Goal: Transaction & Acquisition: Purchase product/service

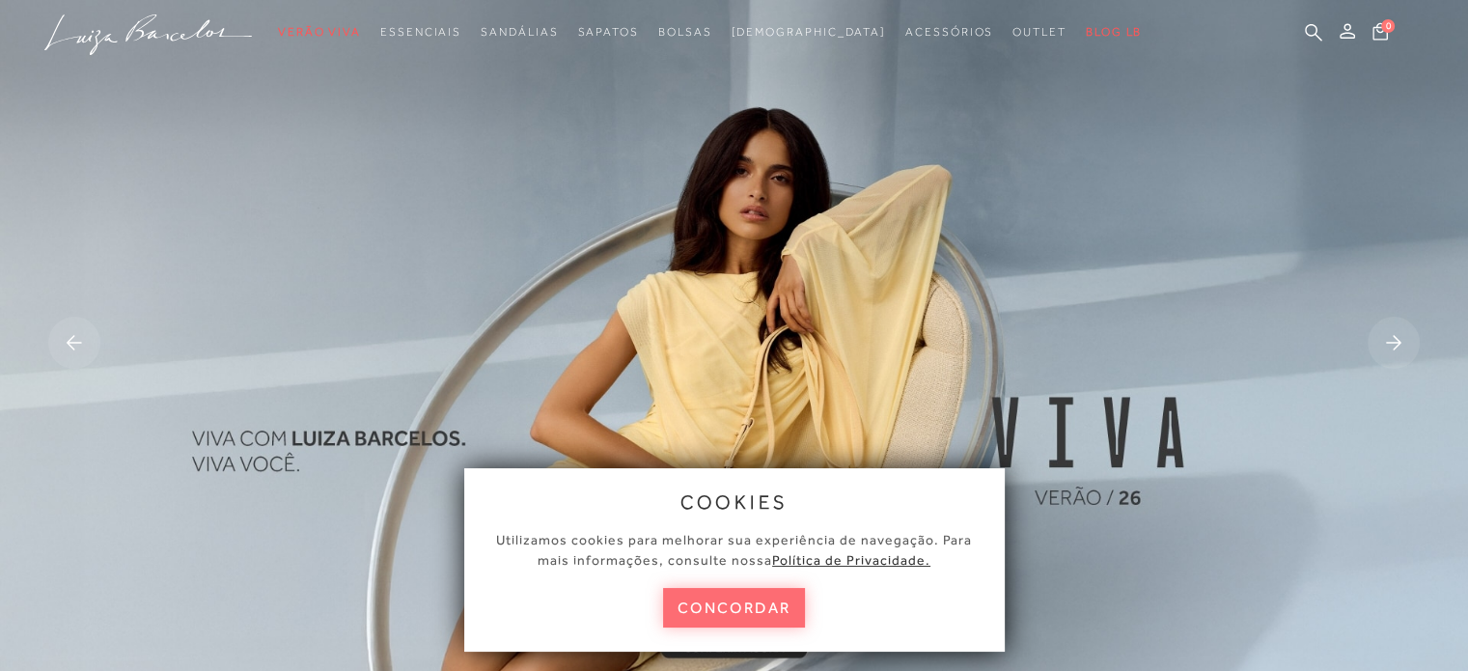
click at [763, 605] on button "concordar" at bounding box center [734, 608] width 143 height 40
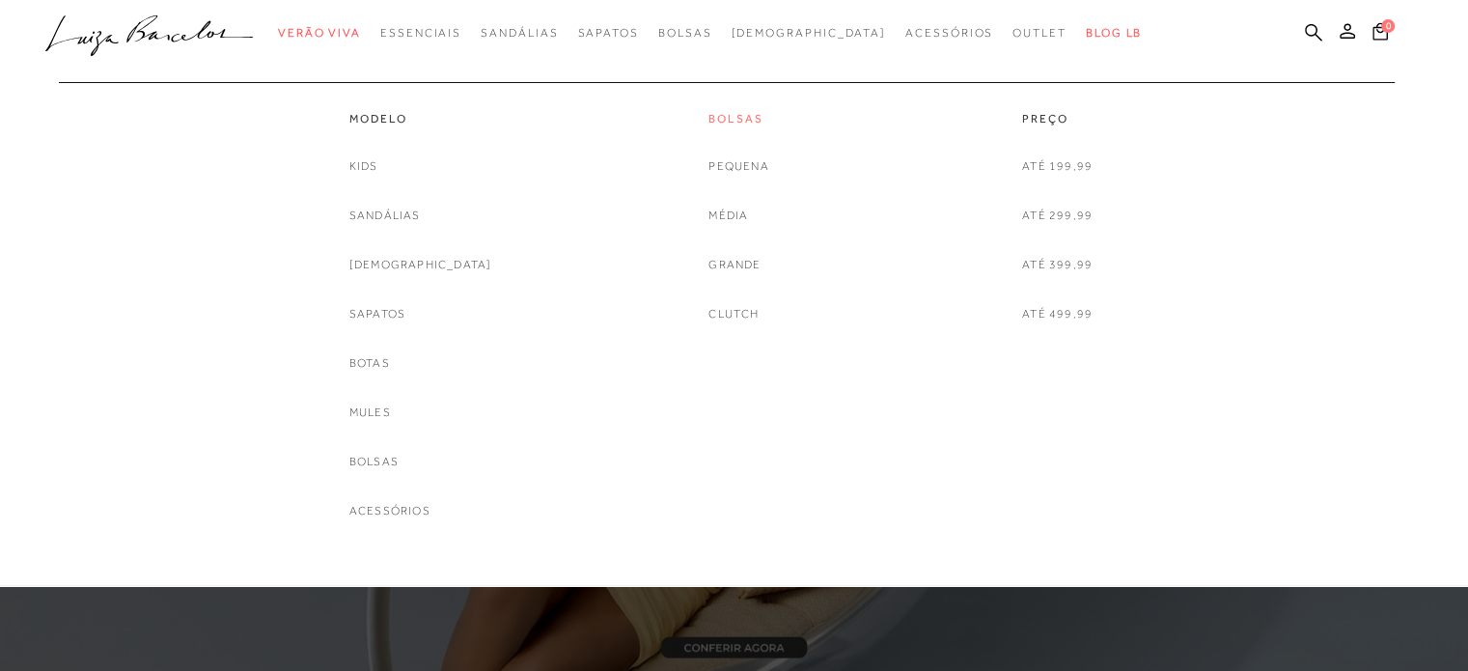
click at [735, 117] on link "Bolsas" at bounding box center [738, 119] width 60 height 16
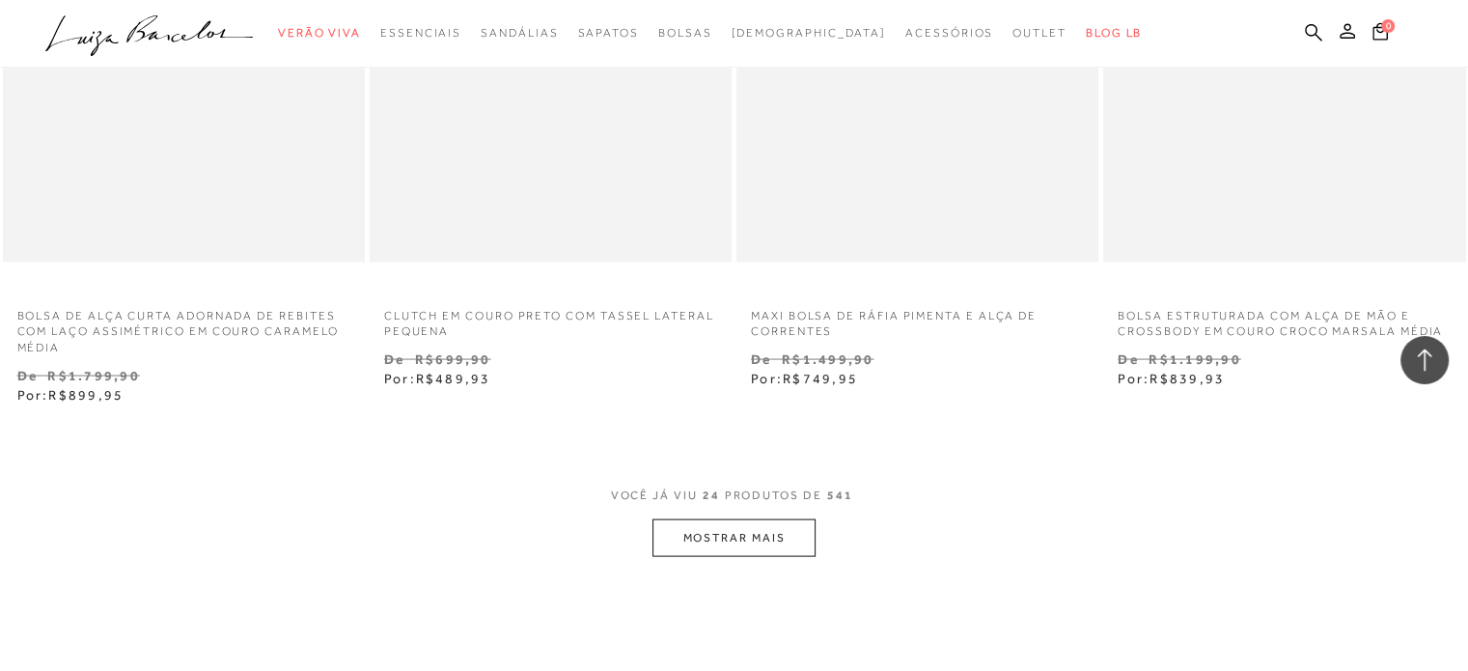
scroll to position [4053, 0]
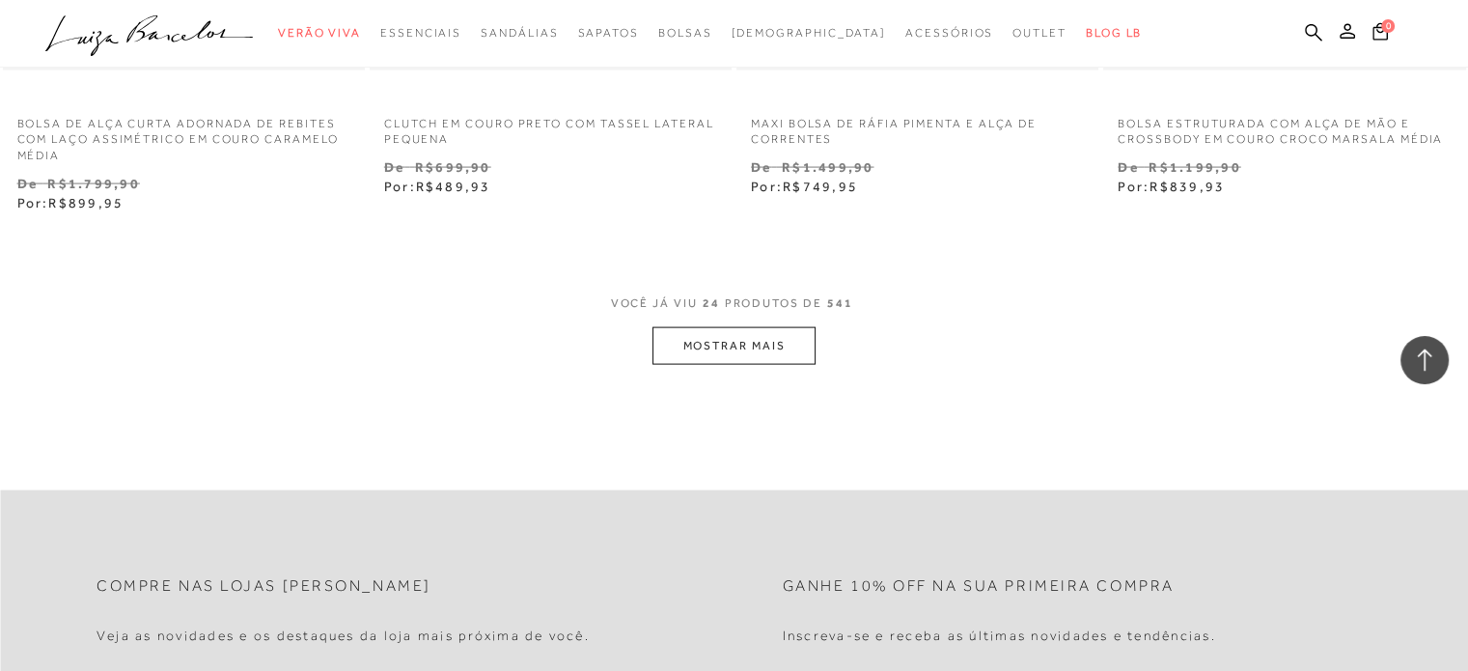
click at [759, 354] on button "MOSTRAR MAIS" at bounding box center [733, 346] width 162 height 38
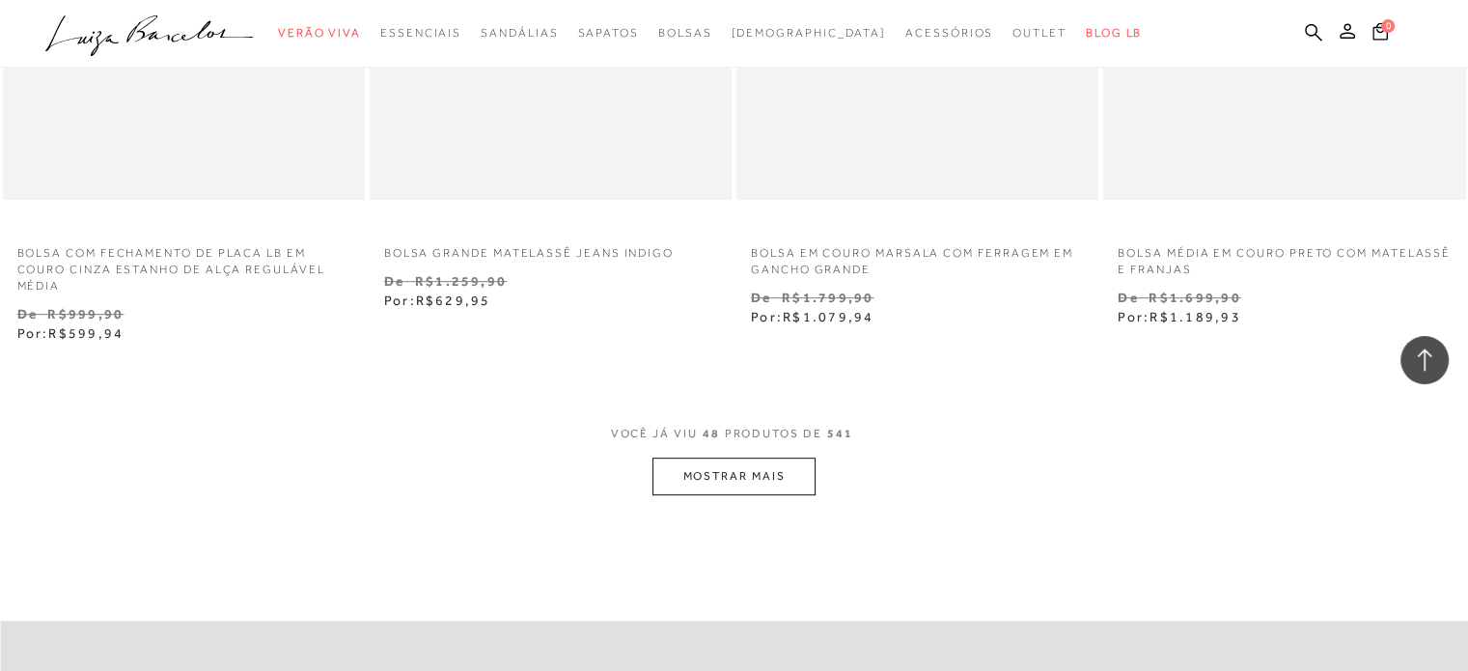
scroll to position [8203, 0]
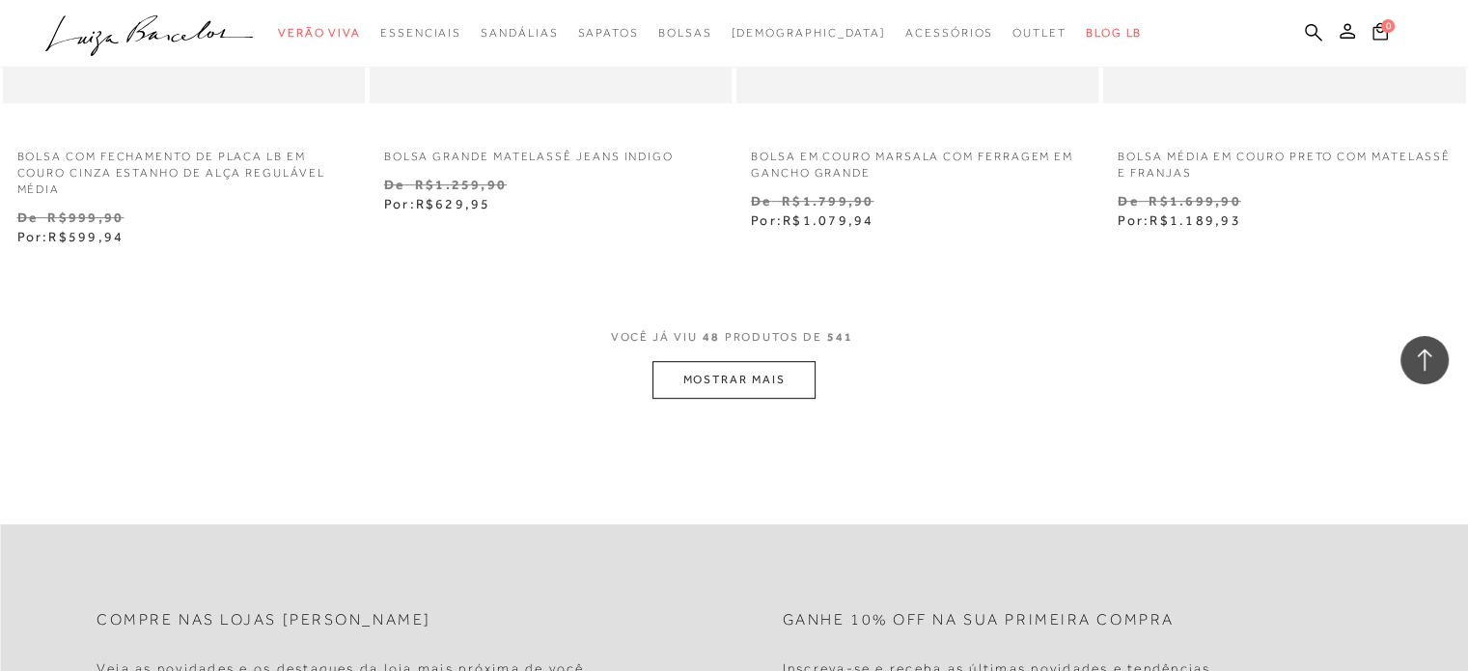
click at [750, 394] on button "MOSTRAR MAIS" at bounding box center [733, 380] width 162 height 38
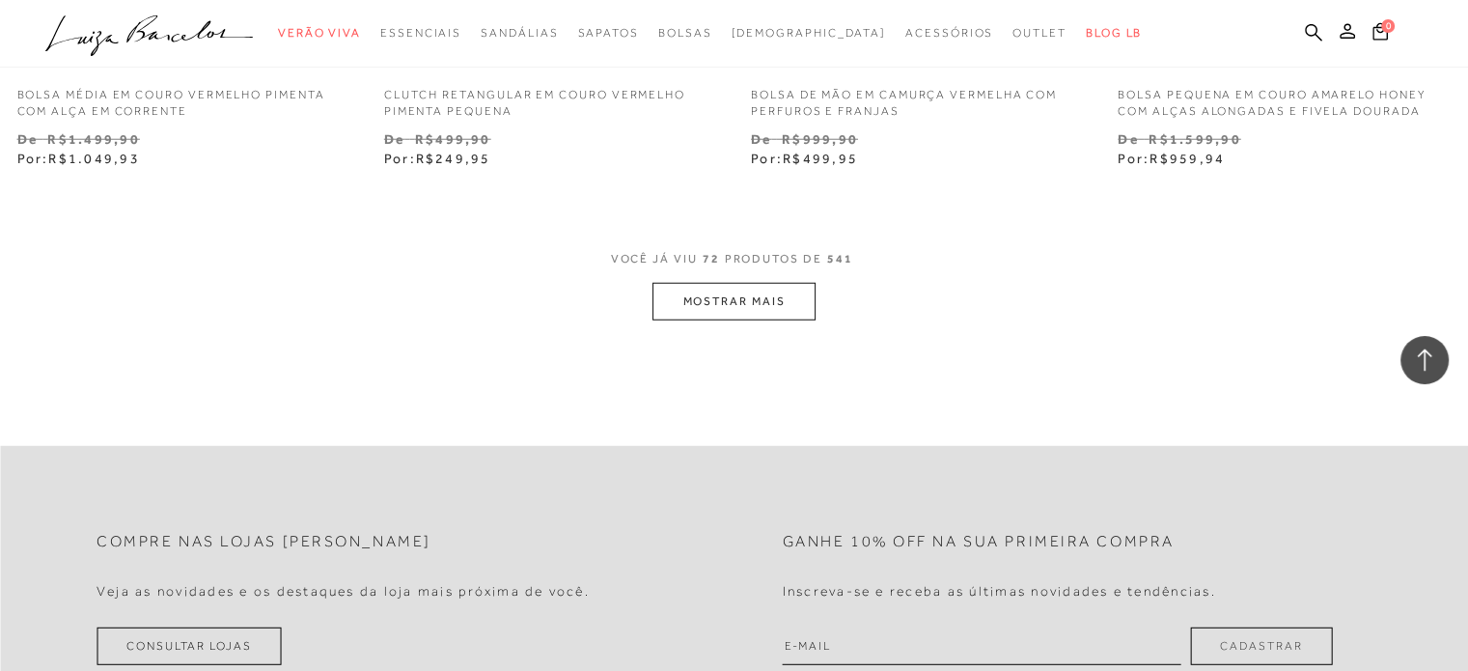
scroll to position [12545, 0]
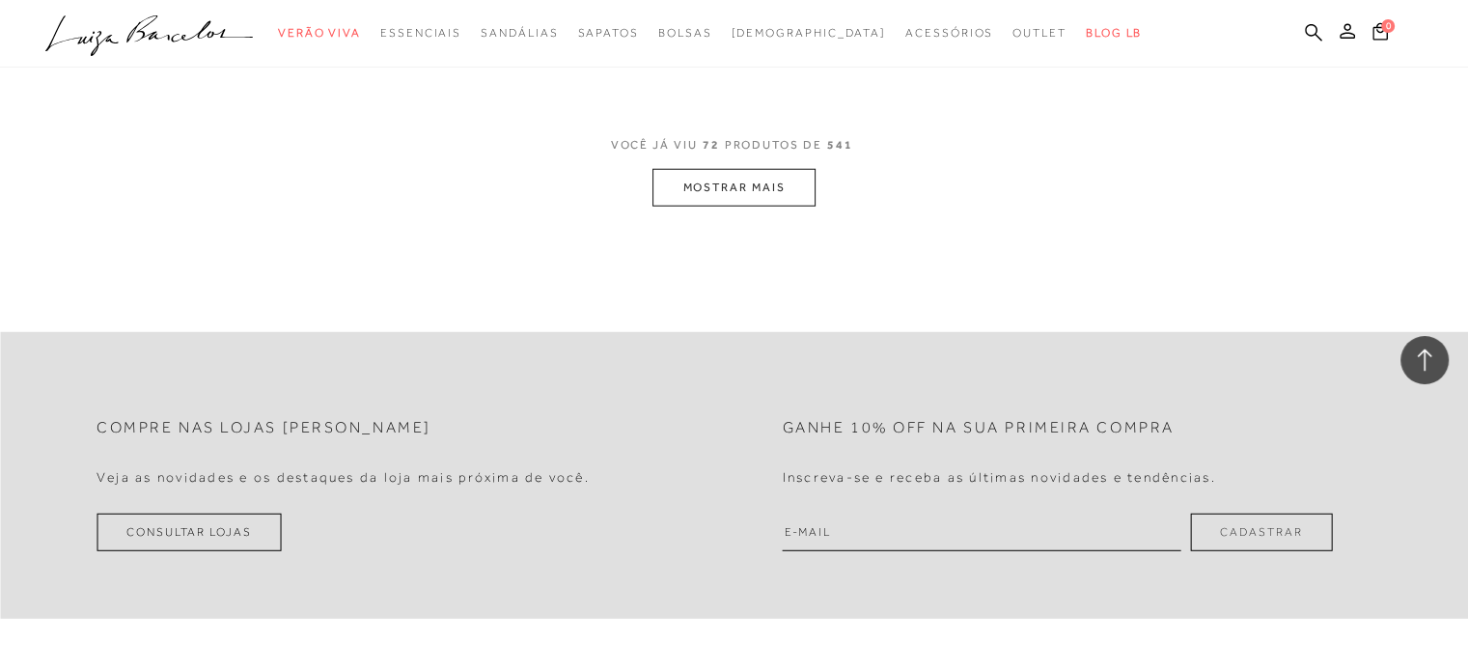
click at [781, 180] on button "MOSTRAR MAIS" at bounding box center [733, 188] width 162 height 38
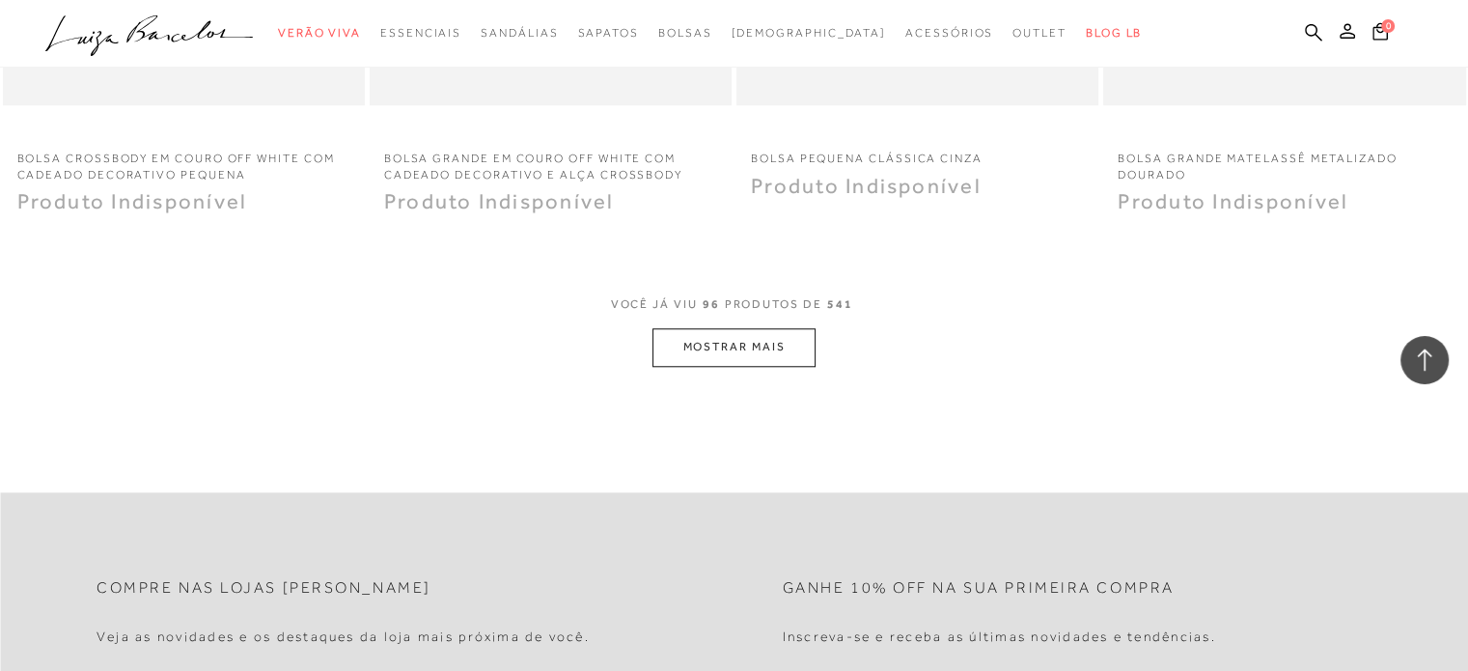
scroll to position [16309, 0]
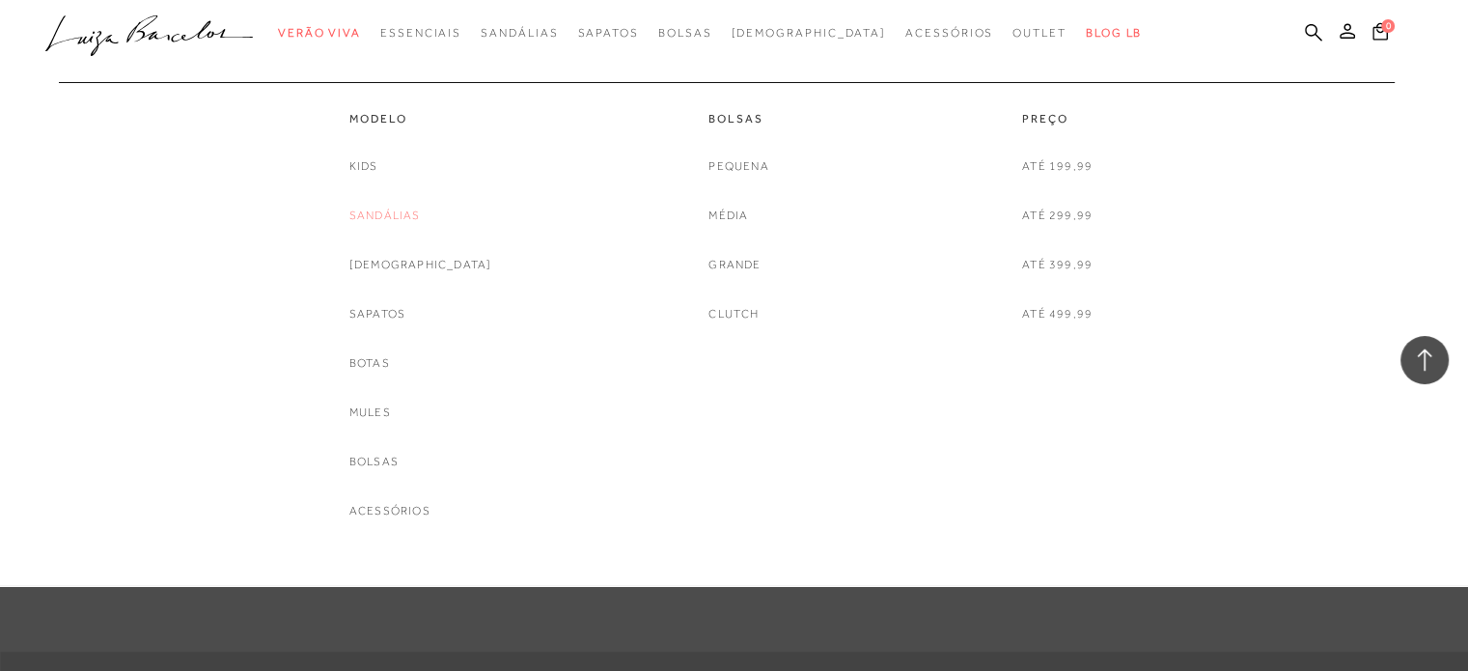
click at [410, 211] on link "Sandálias" at bounding box center [384, 216] width 71 height 20
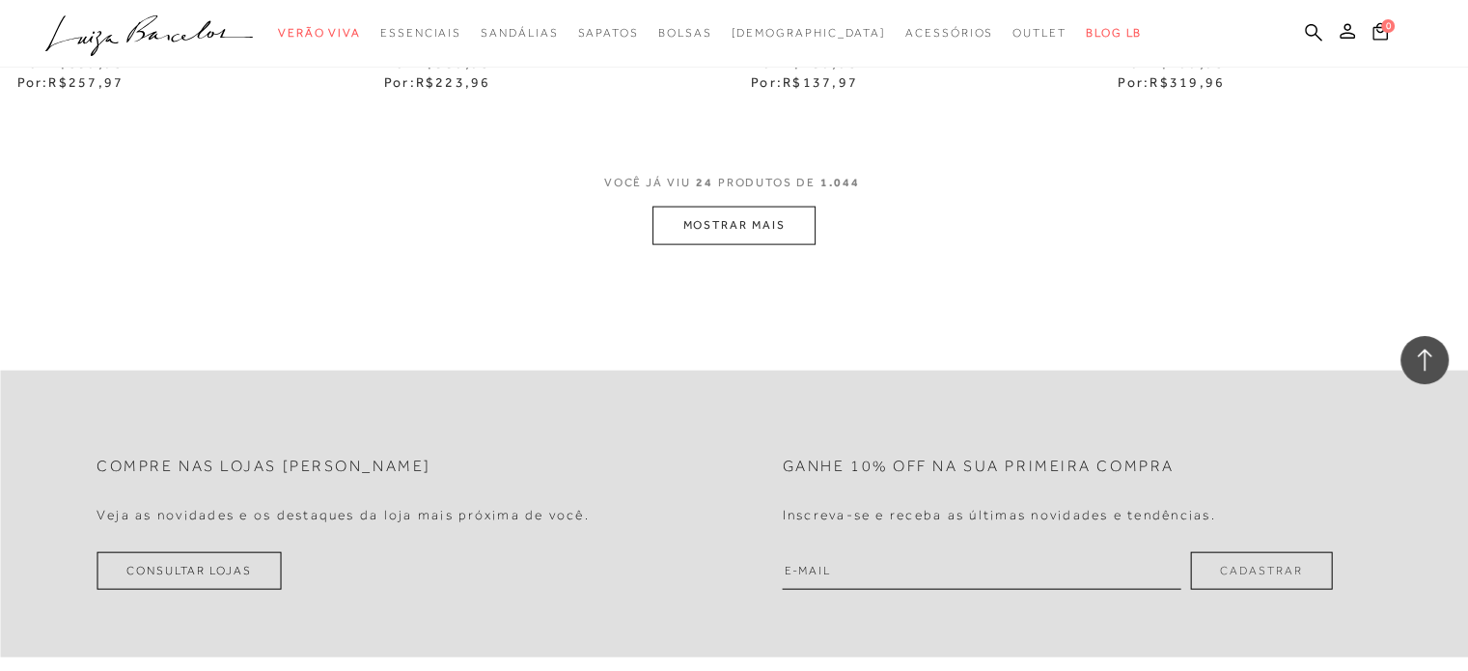
scroll to position [4150, 0]
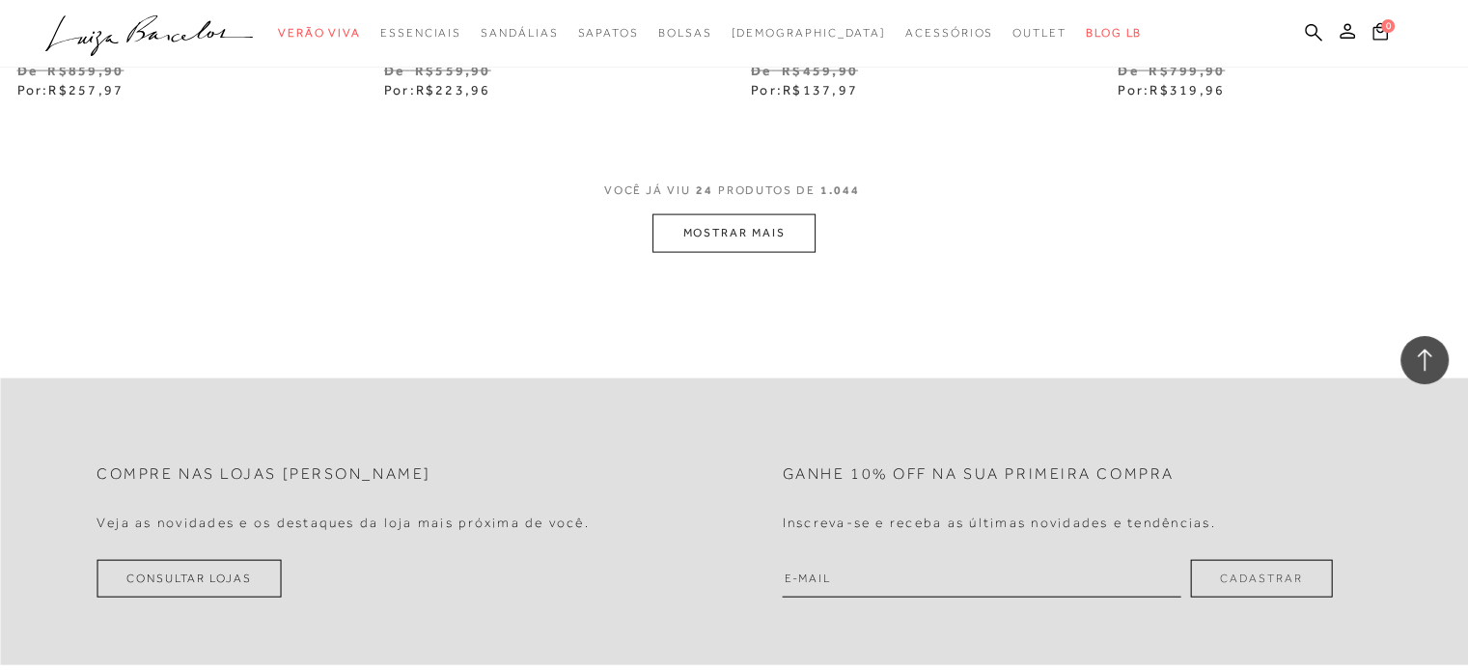
click at [722, 236] on button "MOSTRAR MAIS" at bounding box center [733, 233] width 162 height 38
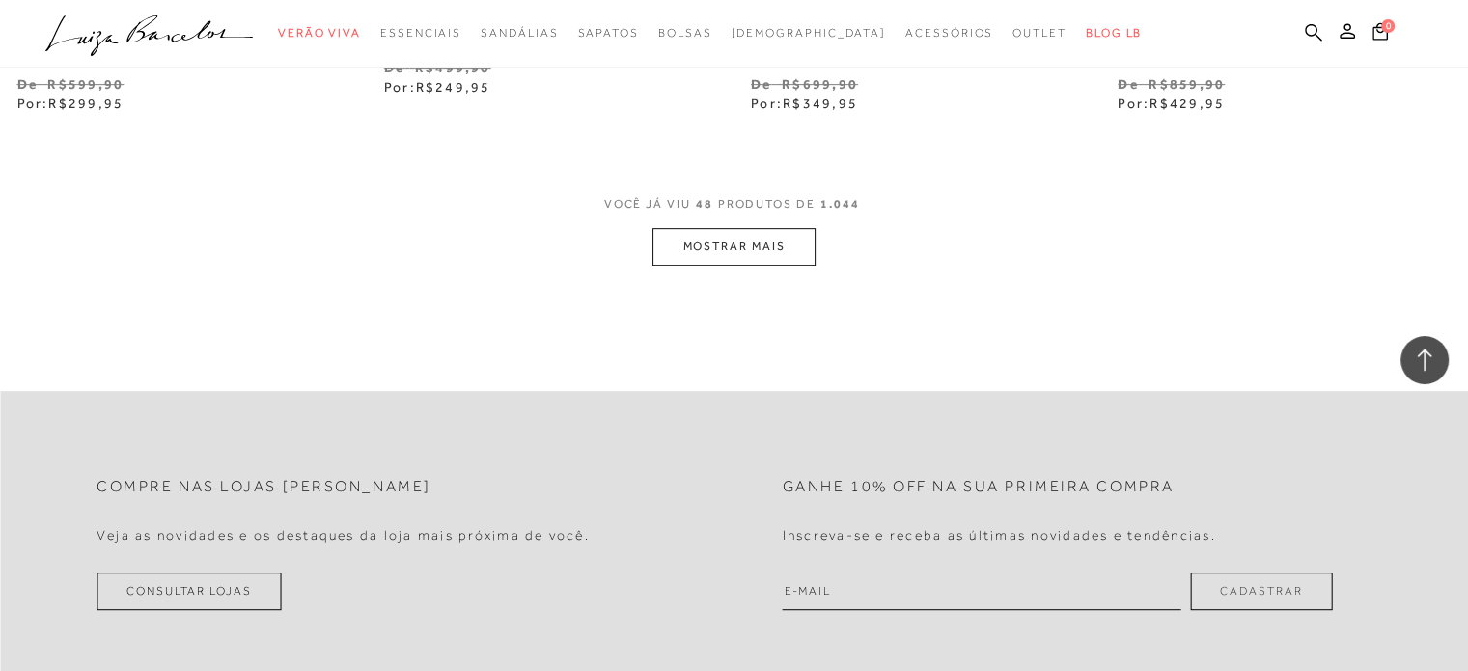
scroll to position [8299, 0]
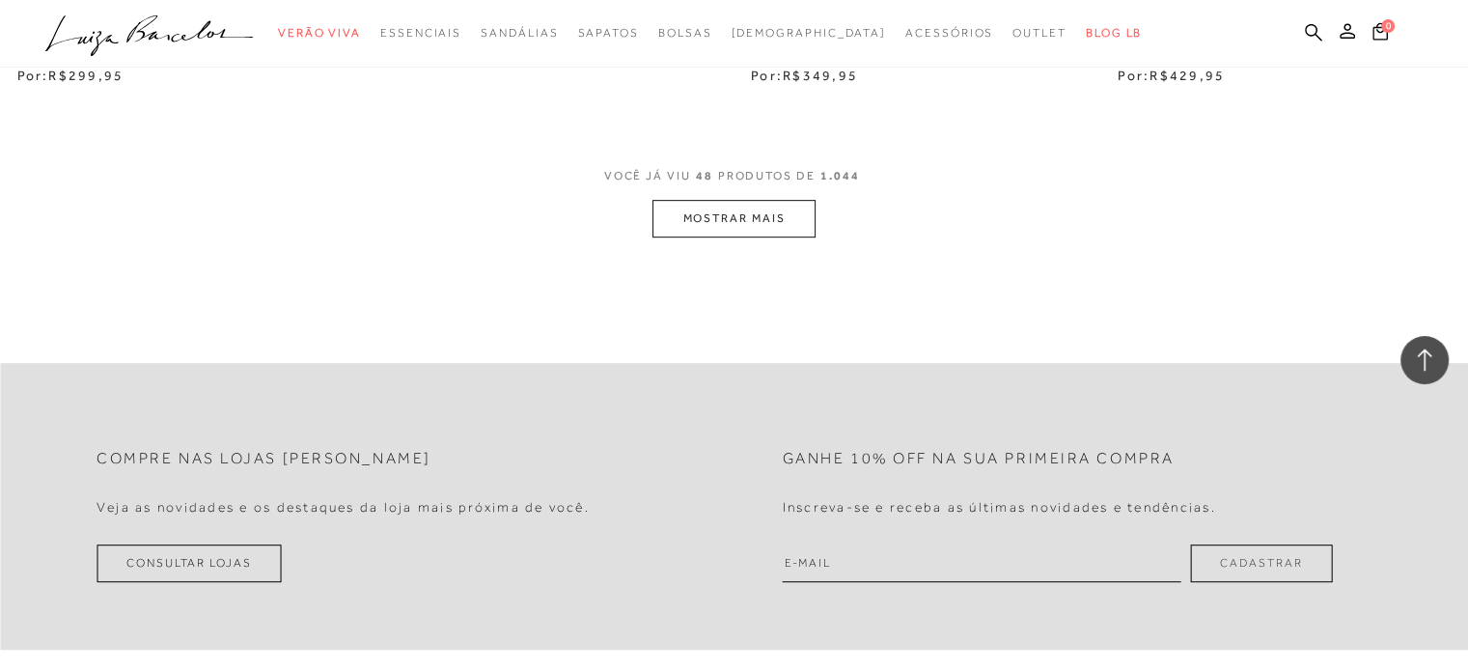
click at [759, 225] on button "MOSTRAR MAIS" at bounding box center [733, 219] width 162 height 38
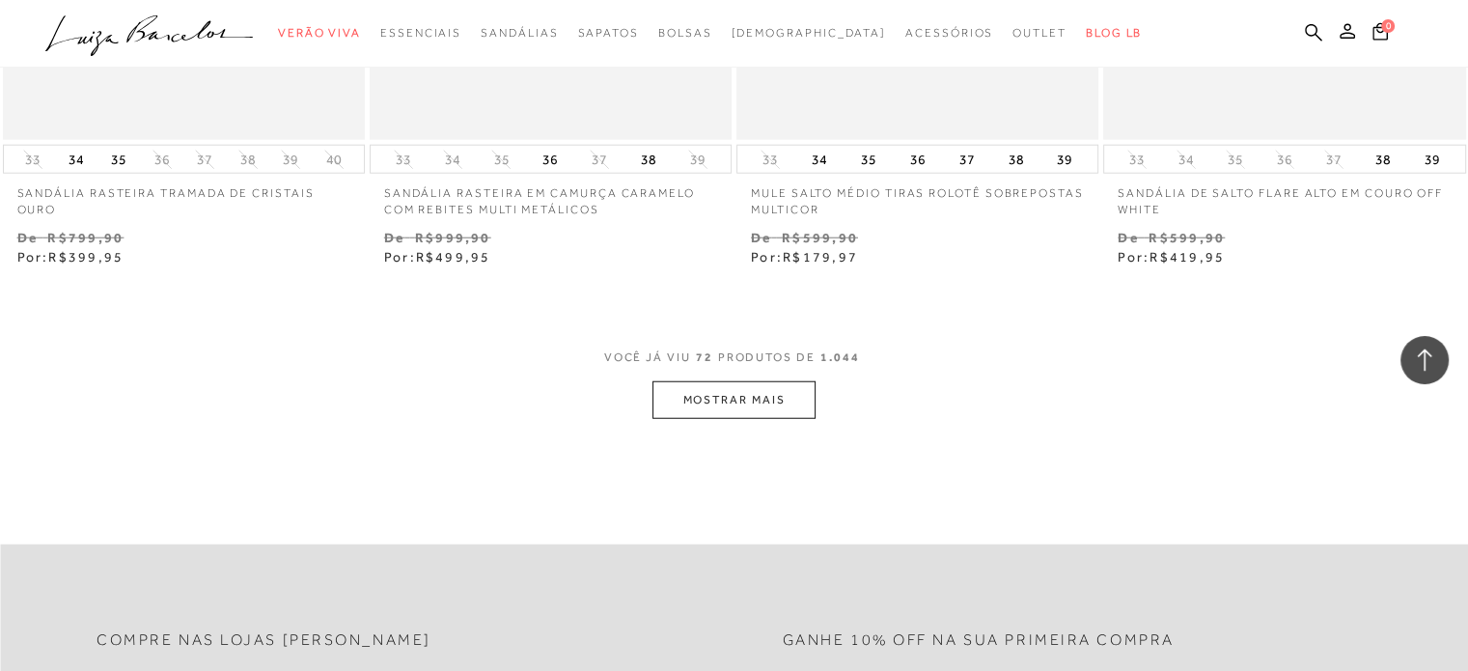
scroll to position [12256, 0]
click at [735, 391] on button "MOSTRAR MAIS" at bounding box center [733, 396] width 162 height 38
